Goal: Check status: Check status

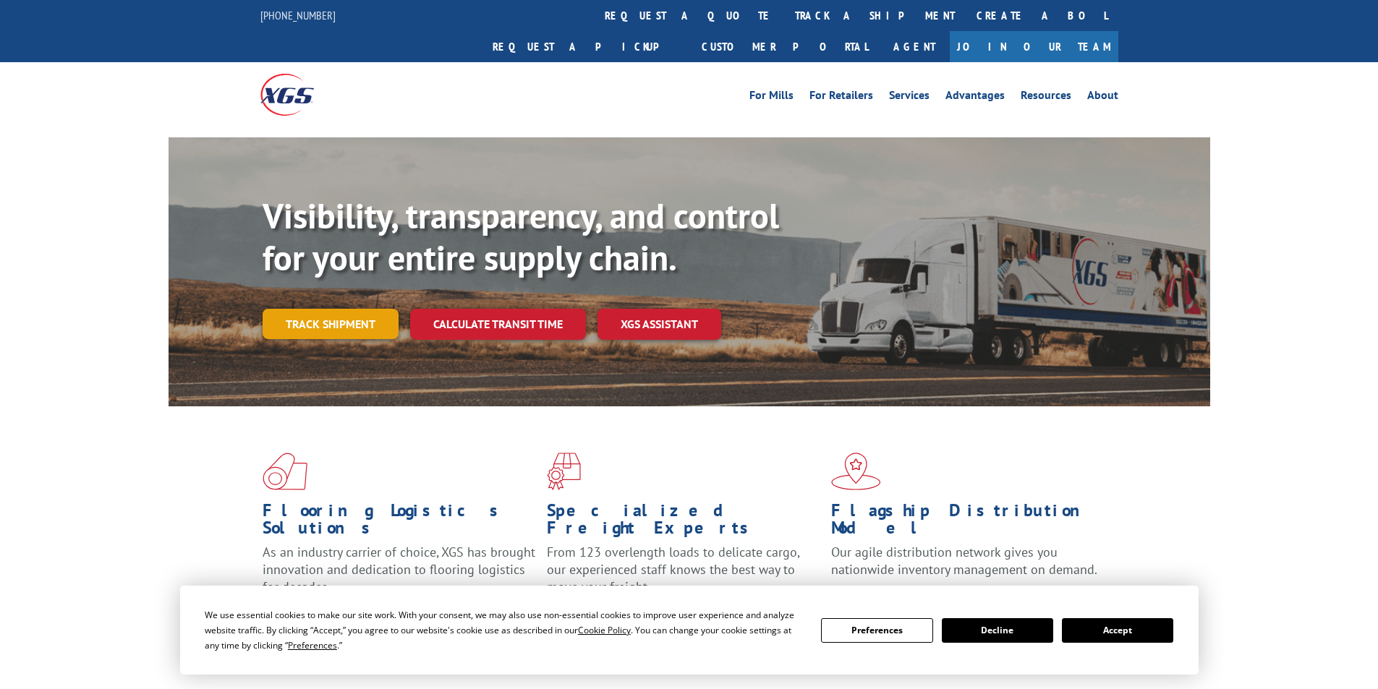
click at [339, 309] on link "Track shipment" at bounding box center [331, 324] width 136 height 30
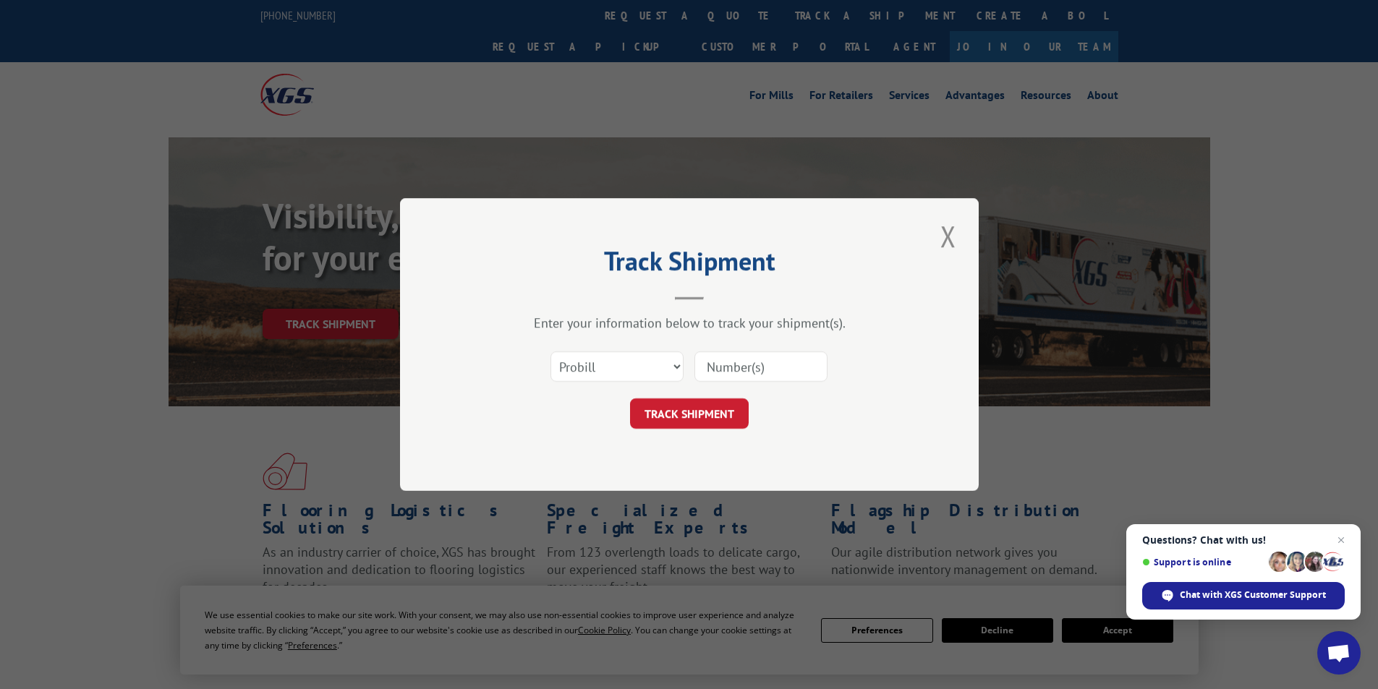
click at [717, 370] on input at bounding box center [760, 366] width 133 height 30
type input "17486670"
click at [715, 436] on div "Track Shipment Enter your information below to track your shipment(s). Select c…" at bounding box center [689, 344] width 579 height 293
click at [739, 401] on button "TRACK SHIPMENT" at bounding box center [689, 413] width 119 height 30
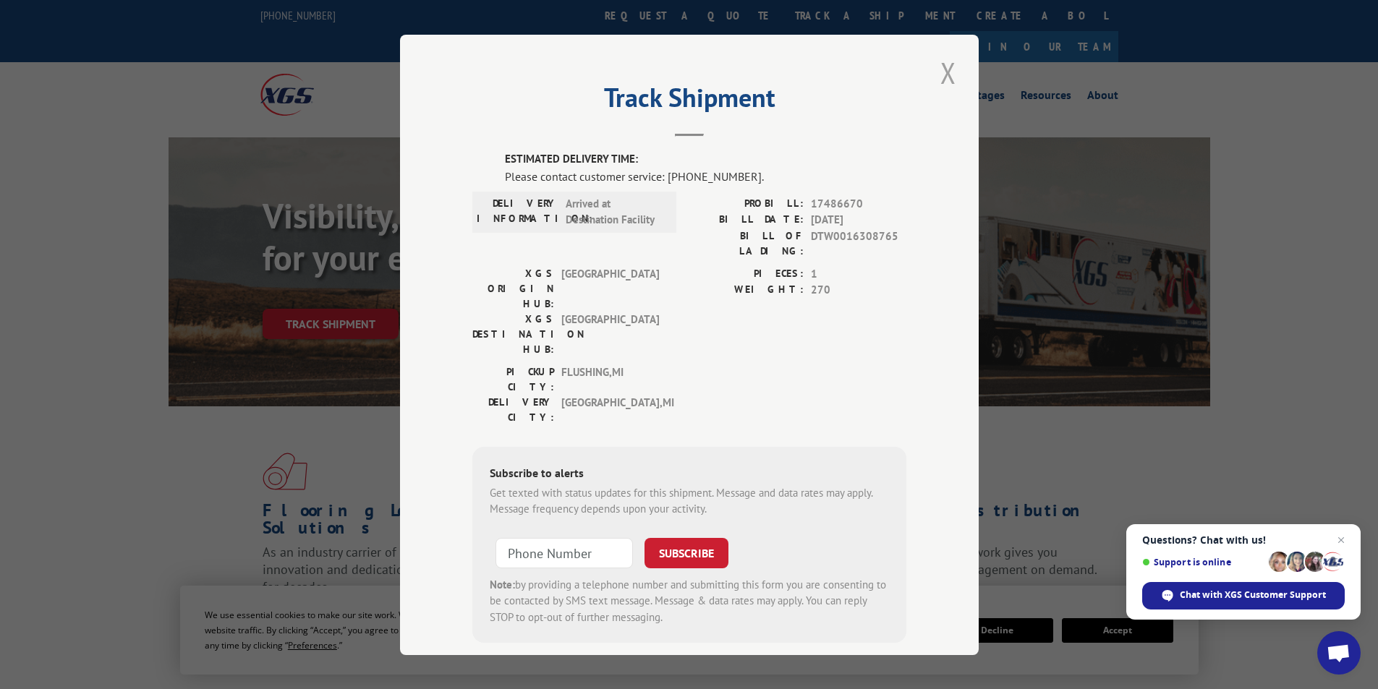
click at [937, 65] on button "Close modal" at bounding box center [948, 73] width 25 height 40
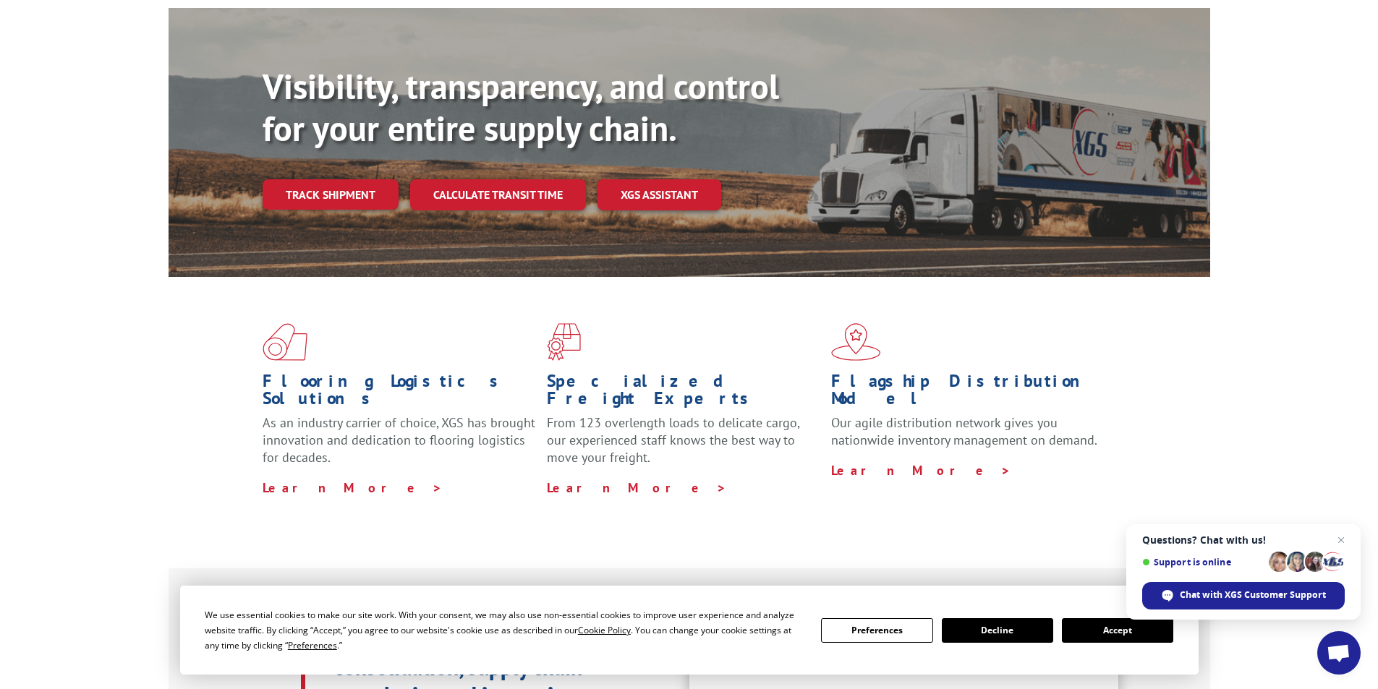
scroll to position [145, 0]
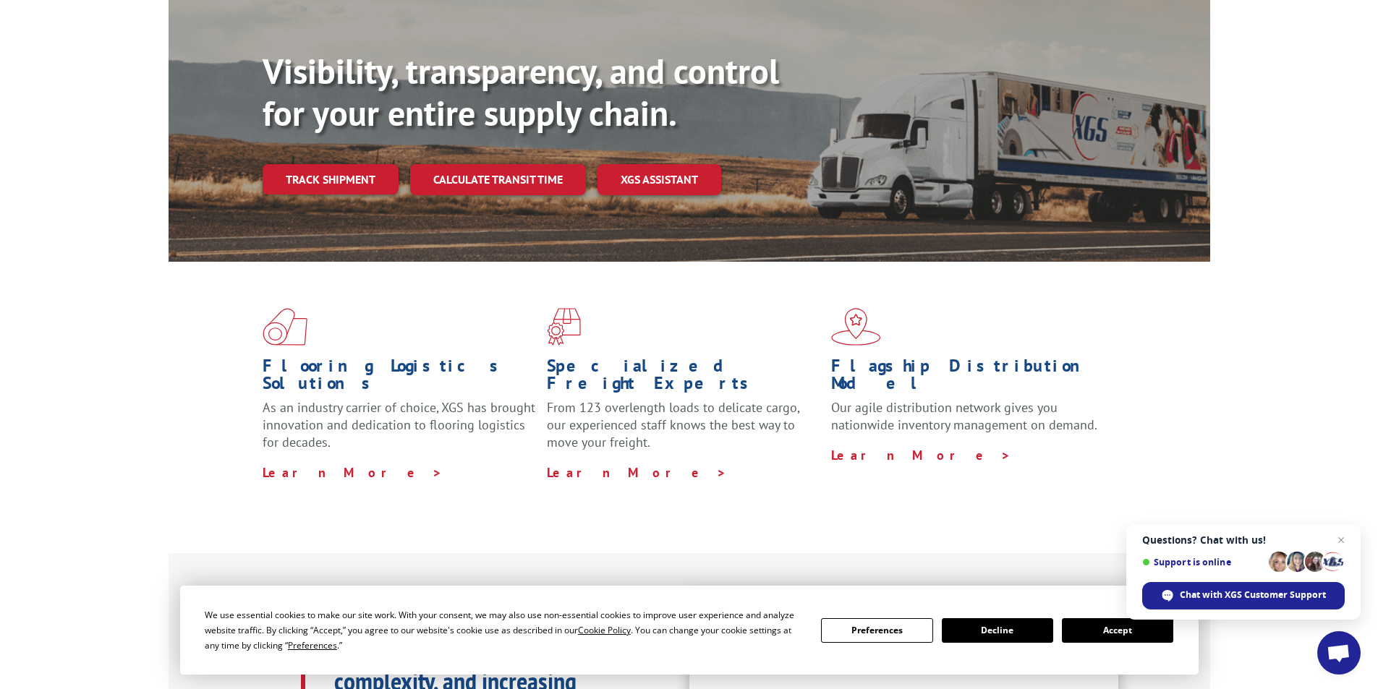
click at [1106, 641] on button "Accept" at bounding box center [1117, 630] width 111 height 25
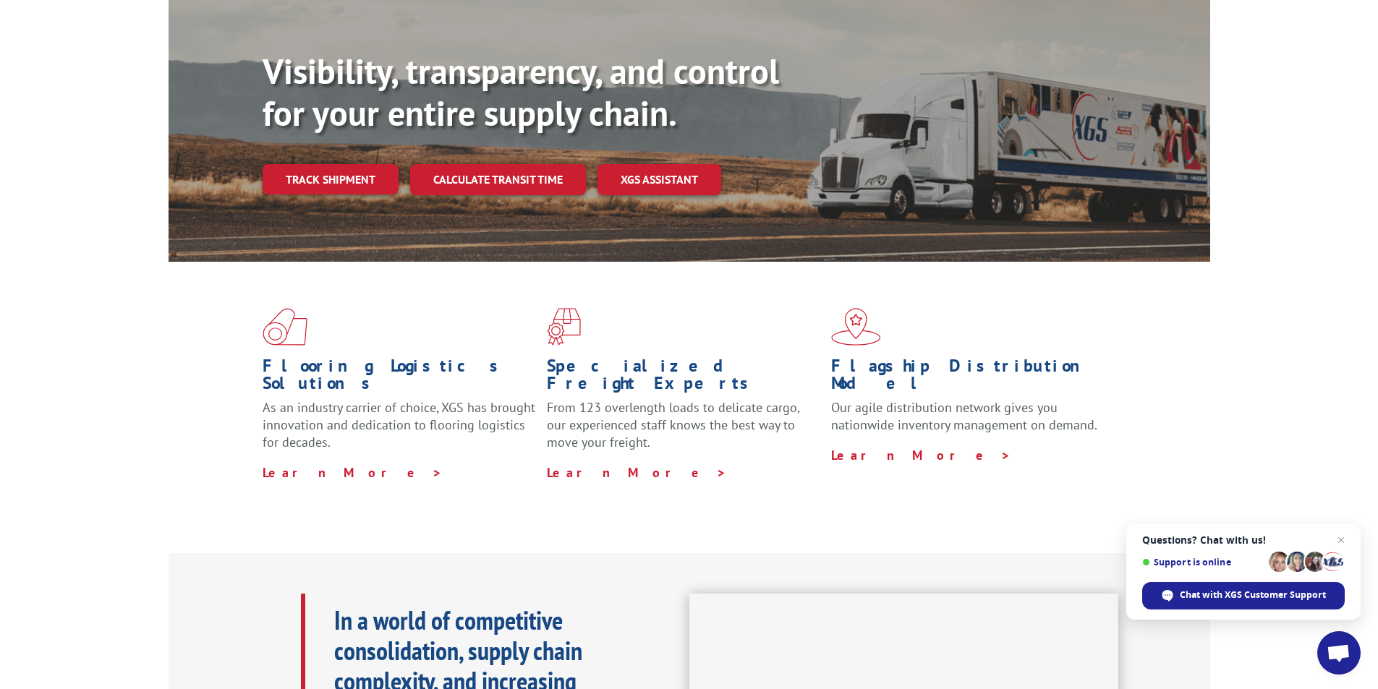
click at [1069, 447] on p "Learn More >" at bounding box center [967, 455] width 273 height 17
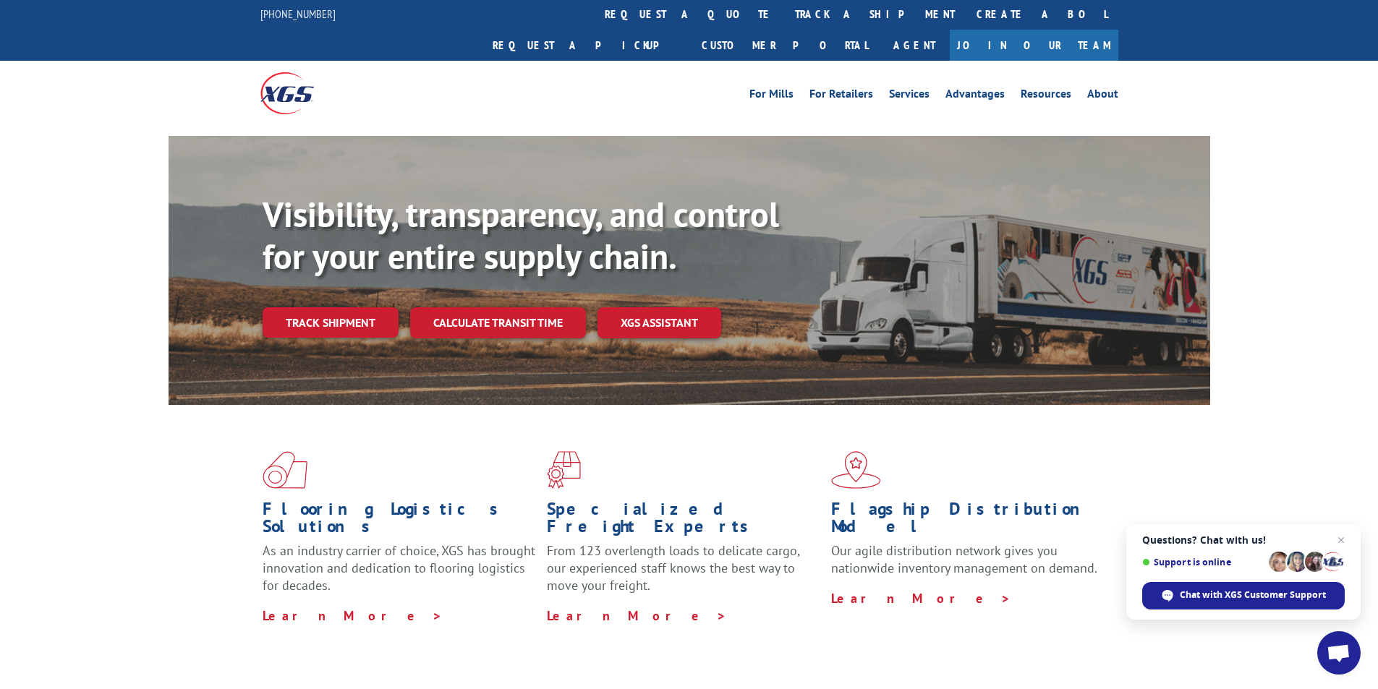
scroll to position [0, 0]
